Goal: Navigation & Orientation: Find specific page/section

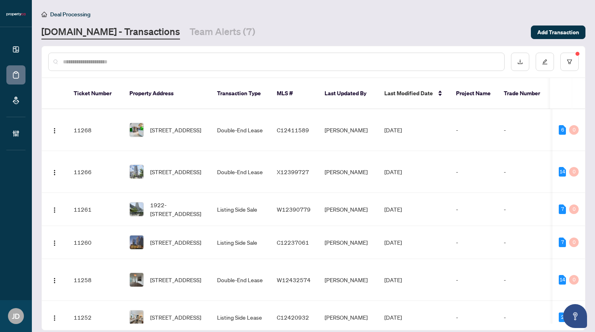
click at [190, 30] on link "Team Alerts (7)" at bounding box center [223, 32] width 66 height 14
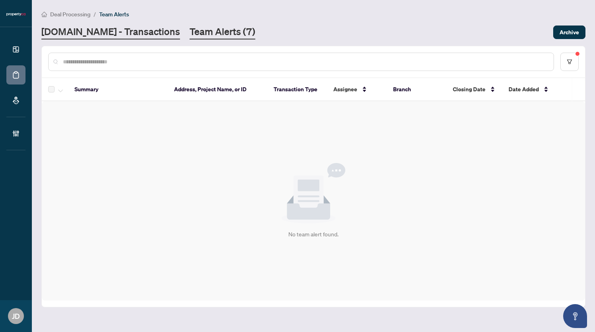
click at [141, 31] on link "[DOMAIN_NAME] - Transactions" at bounding box center [110, 32] width 139 height 14
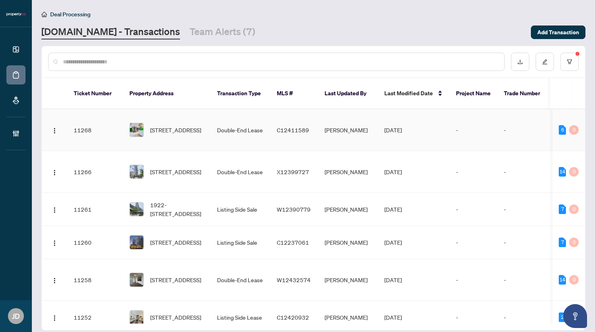
scroll to position [1, 0]
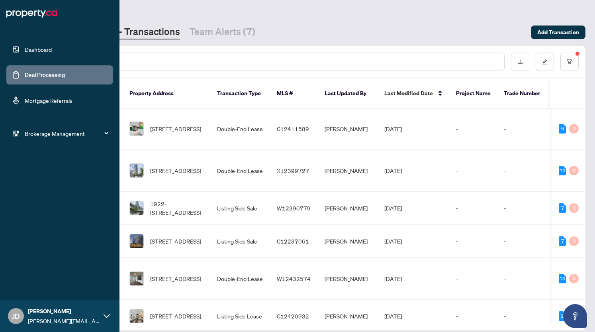
click at [107, 311] on div "JD Jay Dumanat jay@property.ca" at bounding box center [59, 316] width 119 height 32
